Goal: Task Accomplishment & Management: Use online tool/utility

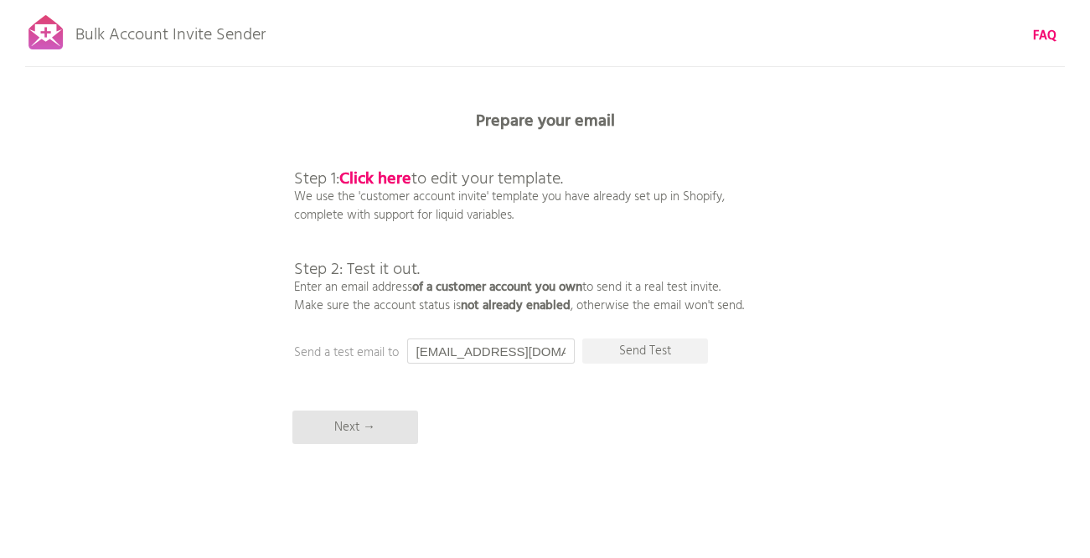
click at [553, 354] on input "[EMAIL_ADDRESS][DOMAIN_NAME]" at bounding box center [491, 351] width 168 height 25
click at [501, 353] on input "[EMAIL_ADDRESS][DOMAIN_NAME]" at bounding box center [491, 351] width 168 height 25
type input "げ"
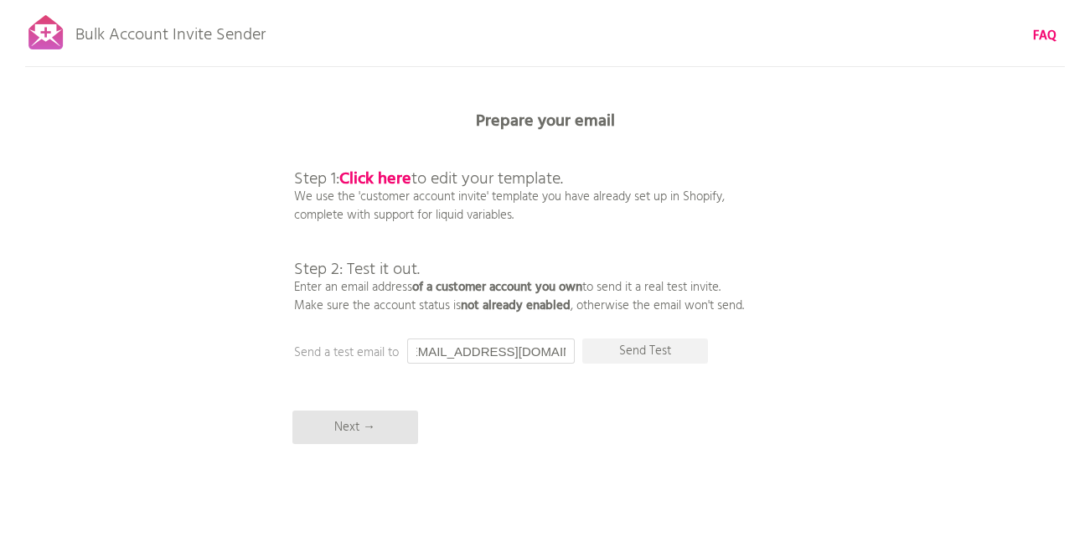
scroll to position [0, 20]
type input "genki2012221052@gmail.com"
click at [365, 435] on p "Next →" at bounding box center [355, 428] width 126 height 34
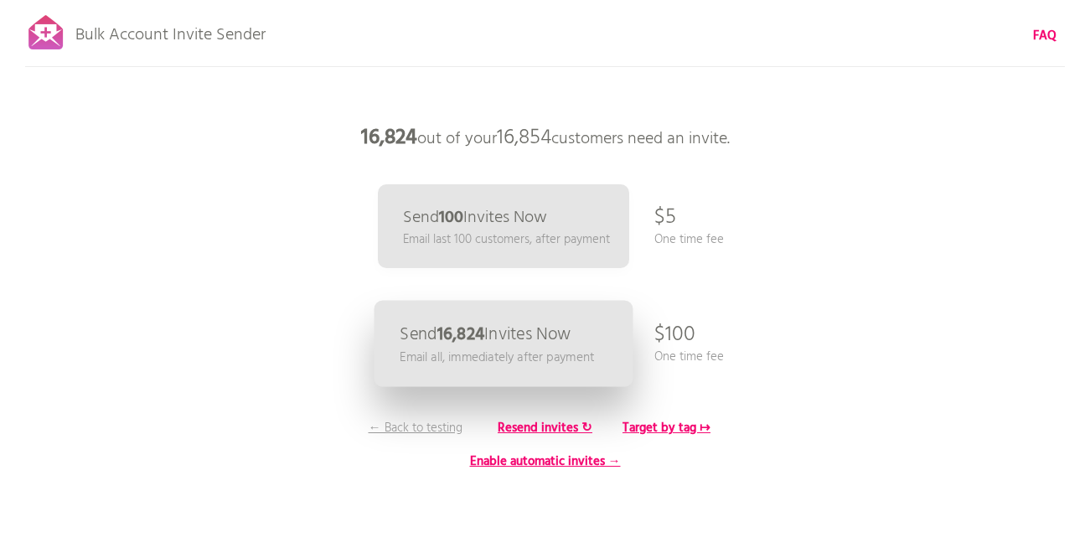
click at [534, 344] on p "Send 16,824 Invites Now" at bounding box center [485, 335] width 171 height 18
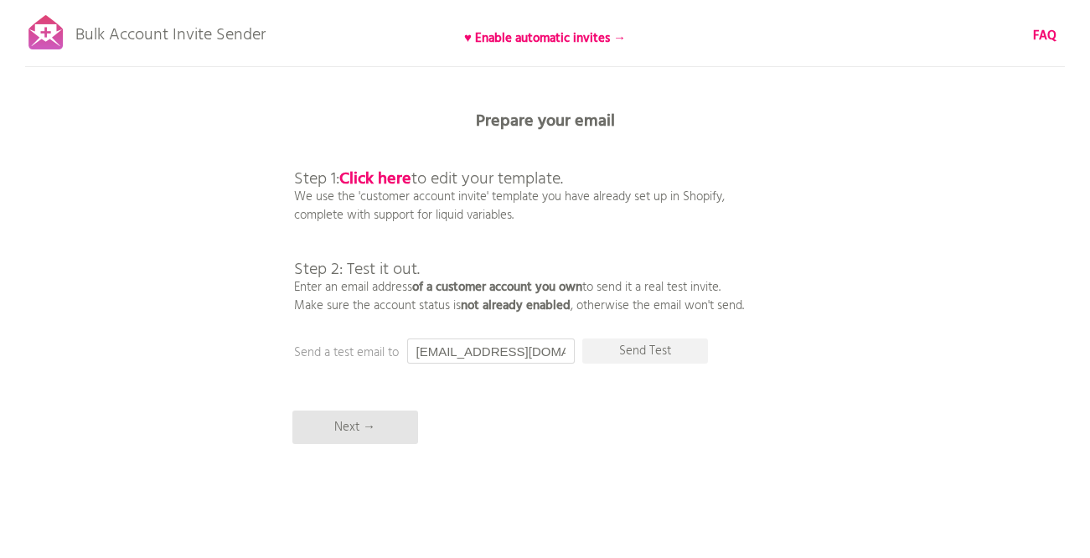
click at [442, 354] on input "[EMAIL_ADDRESS][DOMAIN_NAME]" at bounding box center [491, 351] width 168 height 25
type input "げ"
click at [659, 355] on p "Send Test" at bounding box center [645, 351] width 126 height 25
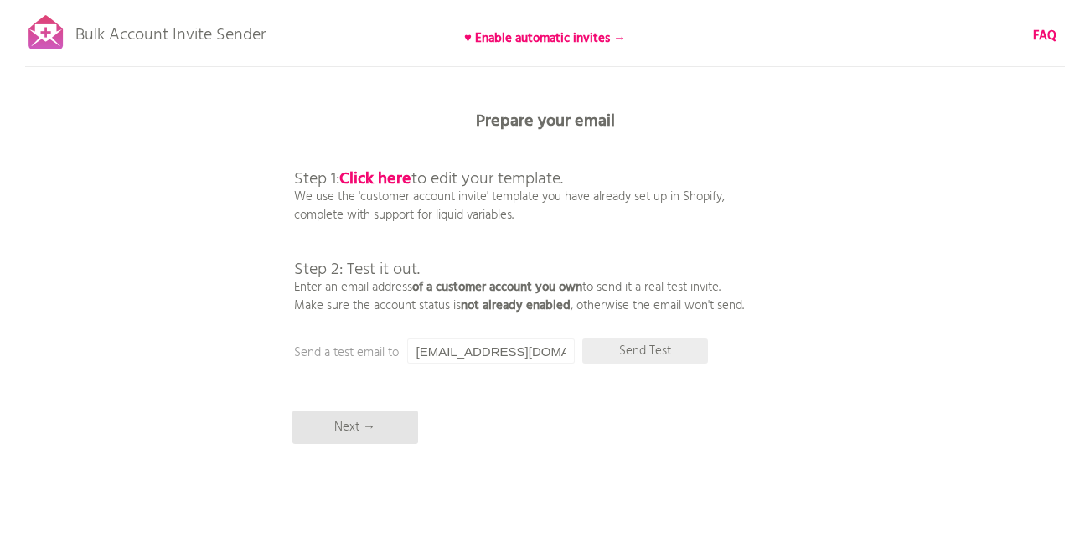
click at [624, 354] on p "Send Test" at bounding box center [645, 351] width 126 height 25
click at [459, 354] on input "genki2012221052@gmail.com" at bounding box center [491, 351] width 168 height 25
drag, startPoint x: 515, startPoint y: 353, endPoint x: 444, endPoint y: 344, distance: 71.7
click at [444, 344] on input "genki2012221052@gmail.com" at bounding box center [491, 351] width 168 height 25
type input "[EMAIL_ADDRESS][DOMAIN_NAME]"
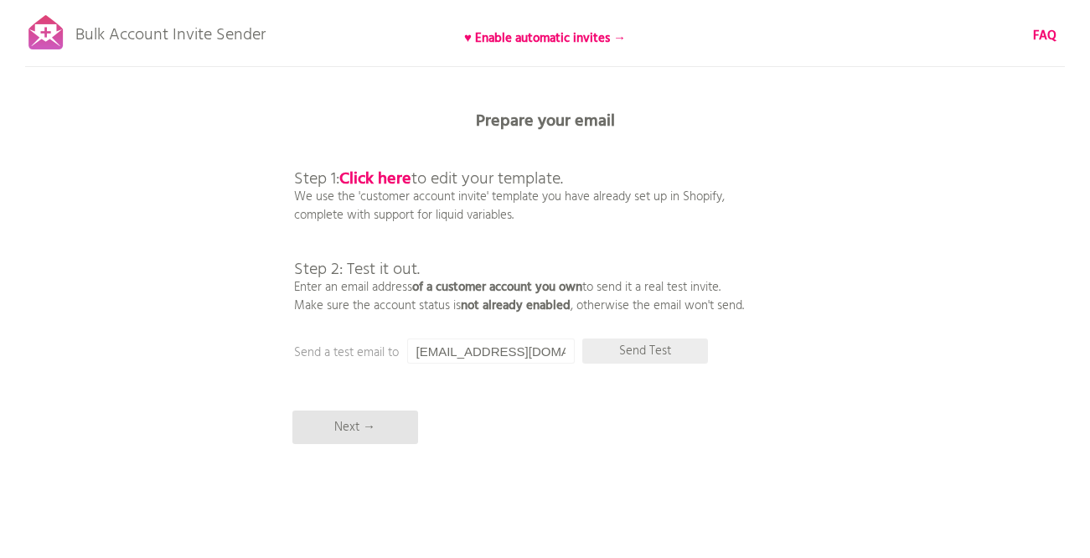
click at [682, 344] on p "Send Test" at bounding box center [645, 351] width 126 height 25
click at [512, 354] on input "[EMAIL_ADDRESS][DOMAIN_NAME]" at bounding box center [491, 351] width 168 height 25
click at [628, 394] on div "Bulk Account Invite Sender ♥ Enable automatic invites → FAQ Synced all customer…" at bounding box center [545, 293] width 1090 height 587
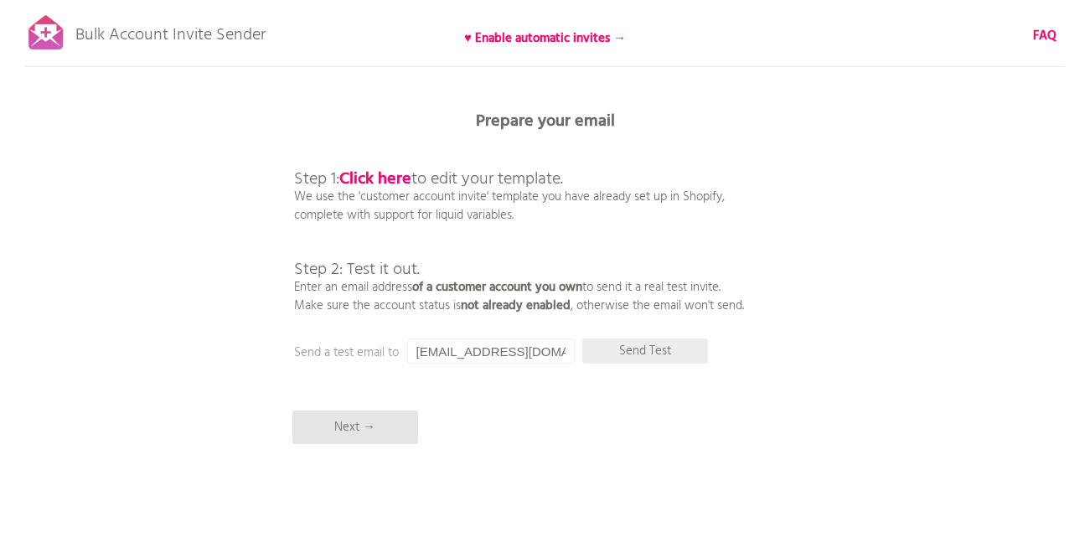
click at [630, 352] on p "Send Test" at bounding box center [645, 351] width 126 height 25
click at [657, 351] on p "Send Test" at bounding box center [645, 351] width 126 height 25
click at [468, 354] on input "[EMAIL_ADDRESS][DOMAIN_NAME]" at bounding box center [491, 351] width 168 height 25
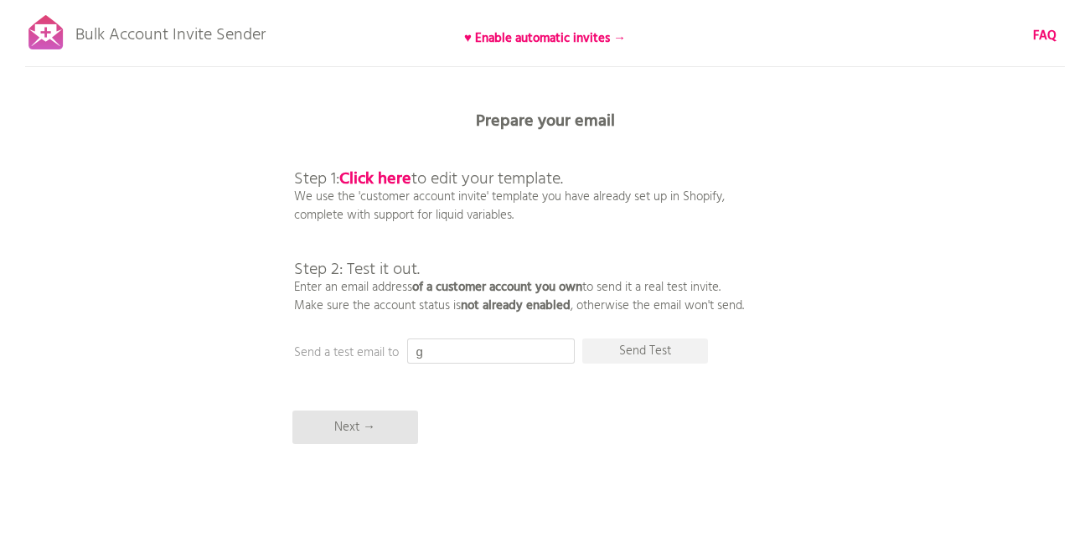
type input "げ"
click at [649, 353] on p "Send Test" at bounding box center [645, 351] width 126 height 25
drag, startPoint x: 509, startPoint y: 350, endPoint x: 585, endPoint y: 370, distance: 78.7
click at [509, 350] on input "[DOMAIN_NAME]" at bounding box center [491, 351] width 168 height 25
click at [619, 427] on div "Bulk Account Invite Sender ♥ Enable automatic invites → FAQ Synced all customer…" at bounding box center [545, 293] width 1090 height 587
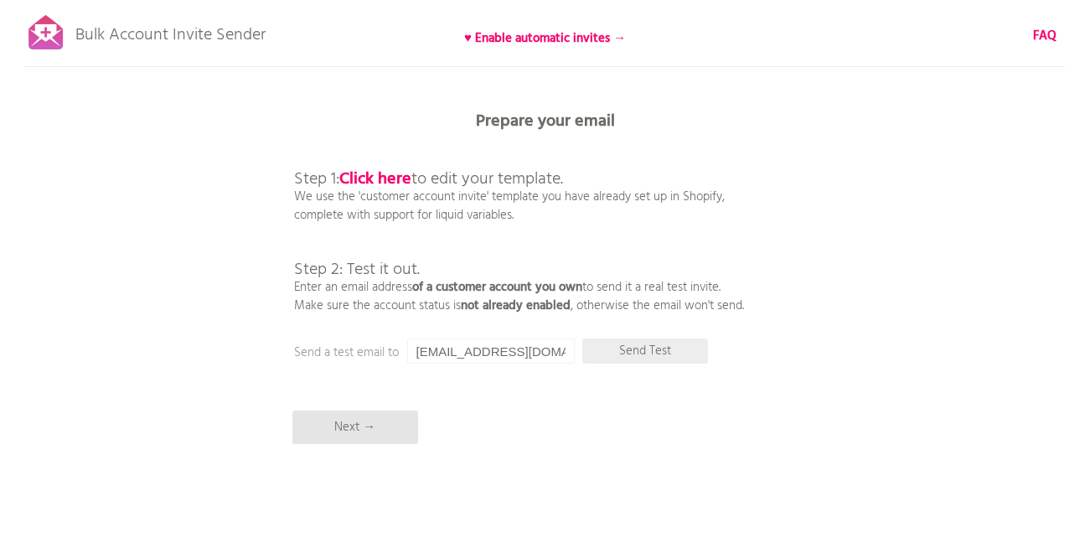
click at [619, 356] on p "Send Test" at bounding box center [645, 351] width 126 height 25
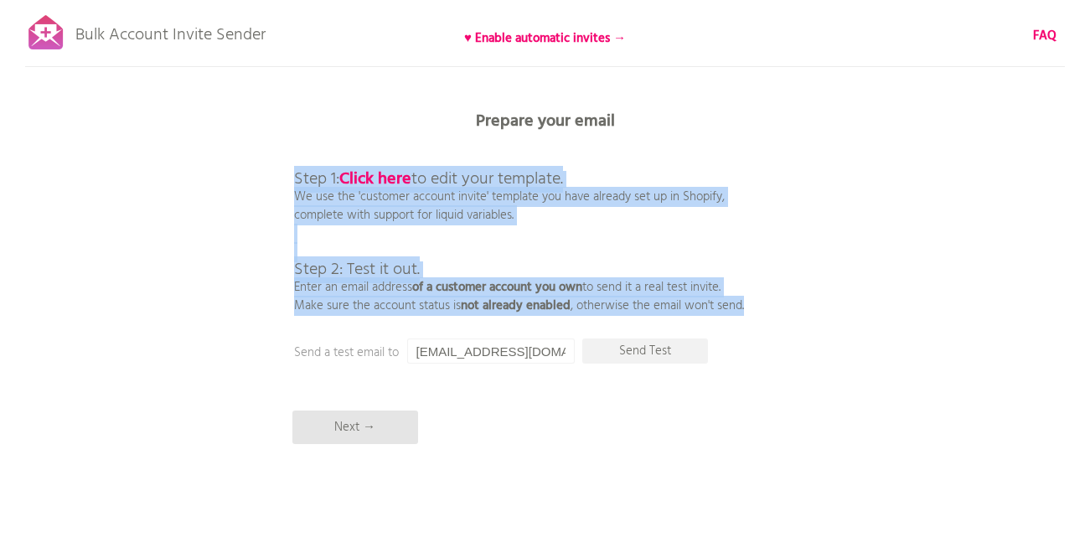
drag, startPoint x: 292, startPoint y: 176, endPoint x: 850, endPoint y: 323, distance: 577.2
click at [850, 323] on div "Bulk Account Invite Sender ♥ Enable automatic invites → FAQ Synced all customer…" at bounding box center [545, 293] width 1090 height 587
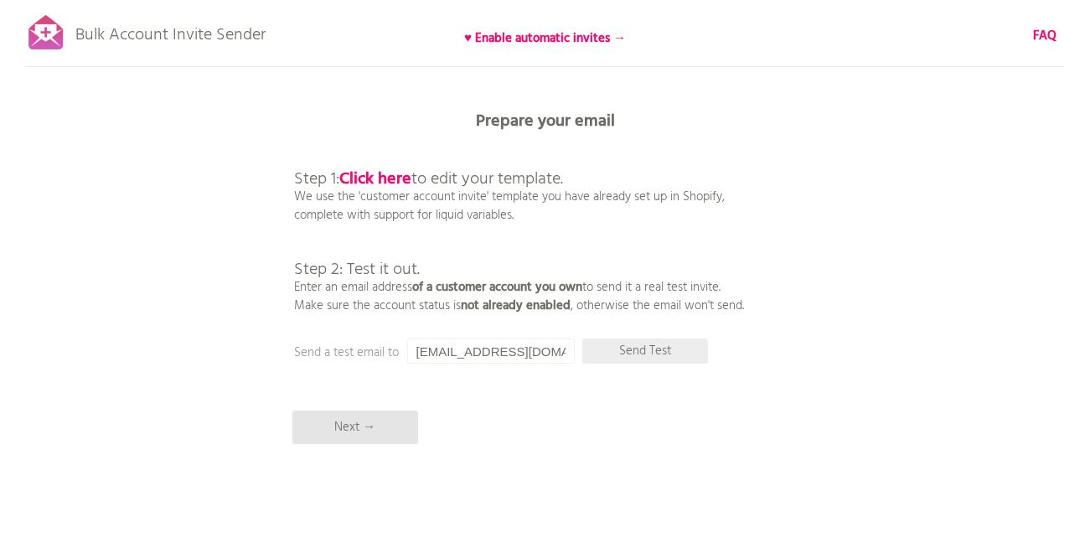
click at [632, 354] on p "Send Test" at bounding box center [645, 351] width 126 height 25
click at [516, 361] on input "[EMAIL_ADDRESS][DOMAIN_NAME]" at bounding box center [491, 351] width 168 height 25
paste input "shiotsuka.pear"
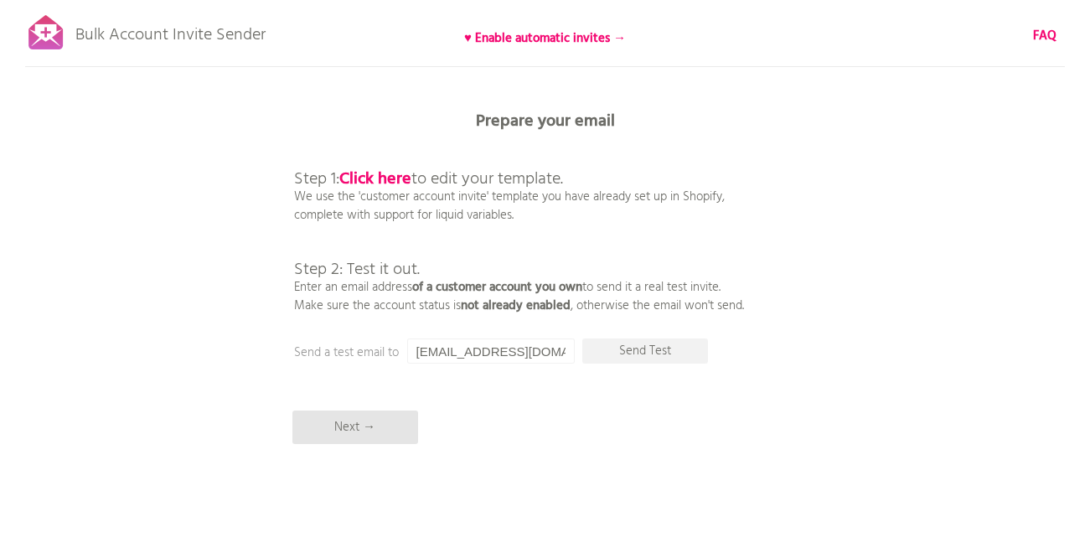
scroll to position [0, 3]
type input "[EMAIL_ADDRESS][DOMAIN_NAME]"
click at [584, 445] on div "Bulk Account Invite Sender ♥ Enable automatic invites → FAQ Synced all customer…" at bounding box center [545, 293] width 1090 height 587
click at [628, 341] on p "Send Test" at bounding box center [645, 351] width 126 height 25
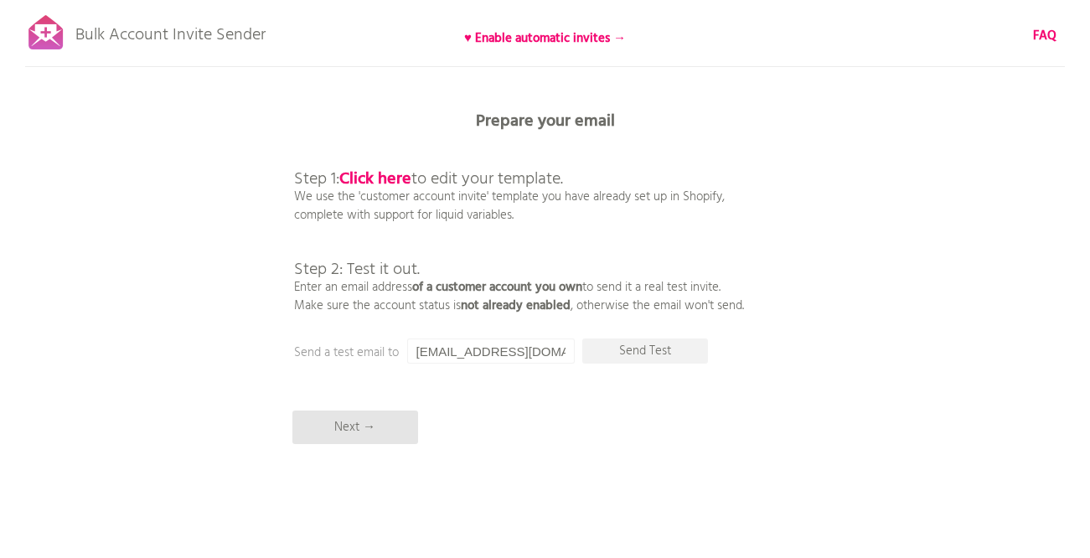
click at [498, 346] on input "[EMAIL_ADDRESS][DOMAIN_NAME]" at bounding box center [491, 351] width 168 height 25
click at [521, 391] on div "Bulk Account Invite Sender ♥ Enable automatic invites → FAQ Synced all customer…" at bounding box center [545, 293] width 1090 height 587
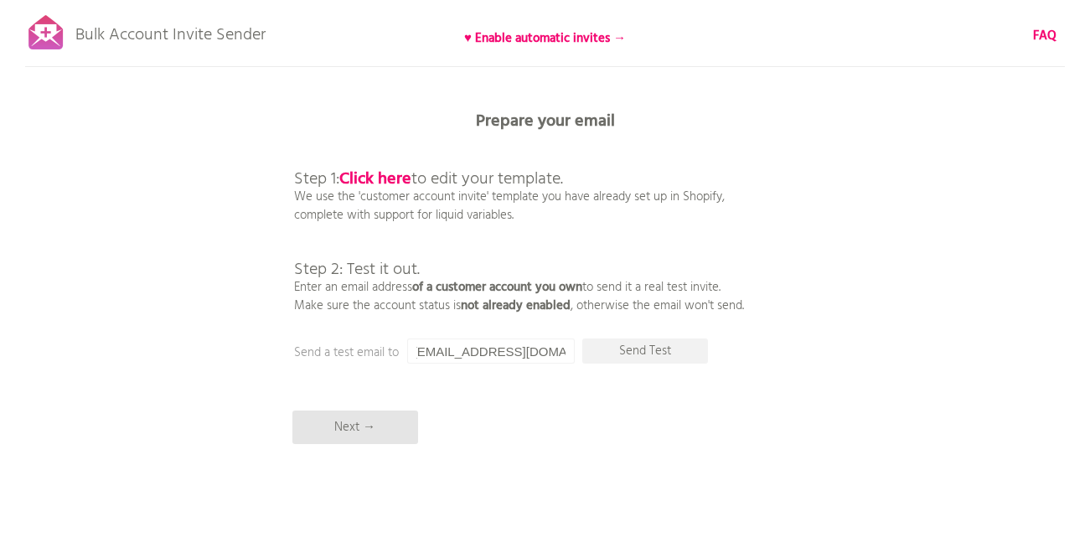
scroll to position [0, 0]
click at [646, 353] on p "Send Test" at bounding box center [645, 351] width 126 height 25
click at [354, 433] on p "Next →" at bounding box center [355, 428] width 126 height 34
